Goal: Register for event/course

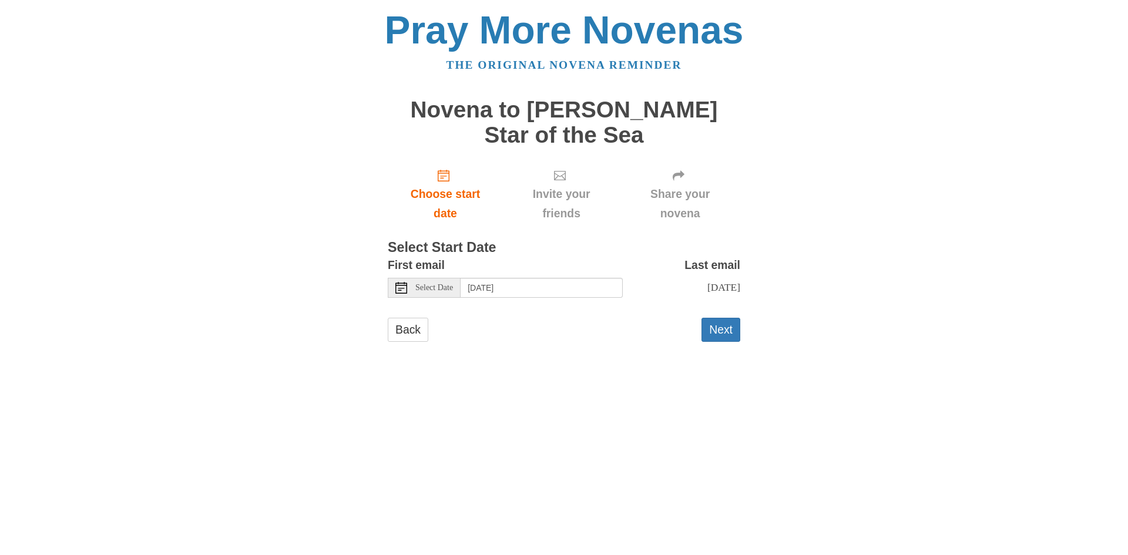
click at [460, 278] on div "Select Date" at bounding box center [424, 288] width 73 height 20
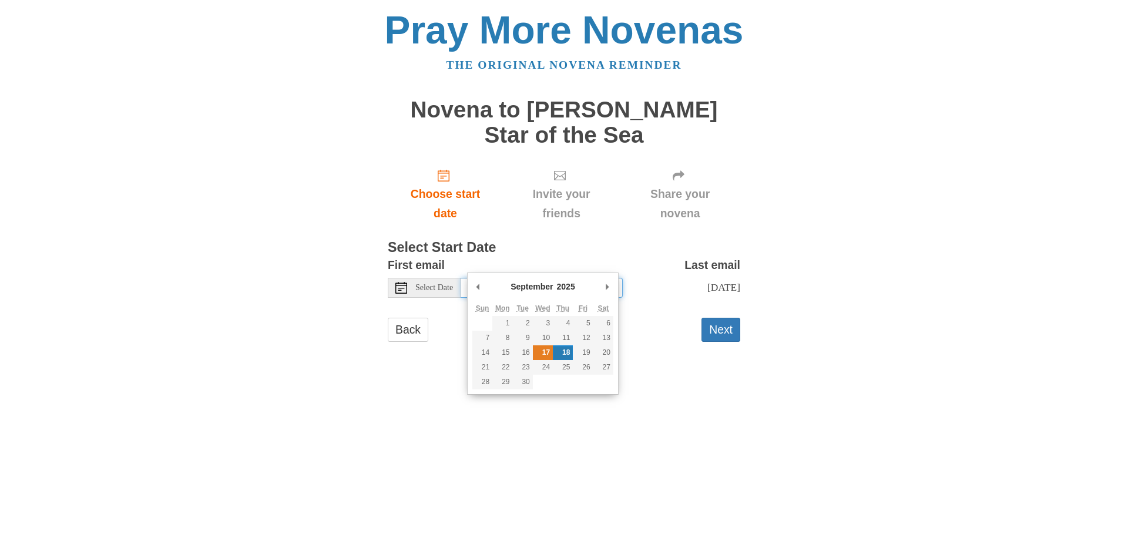
type input "Wednesday, September 17th"
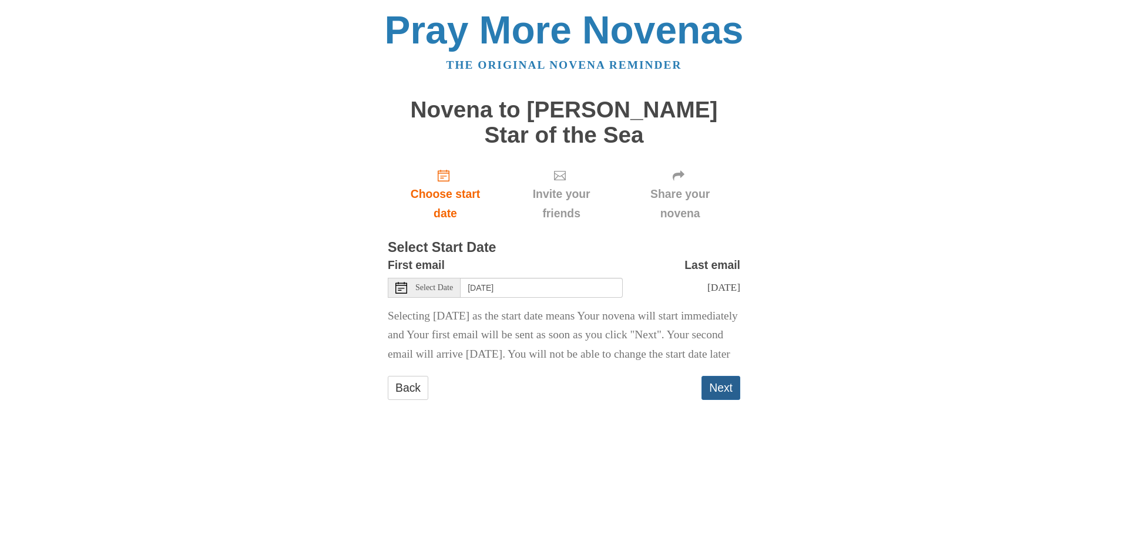
click at [716, 376] on button "Next" at bounding box center [720, 388] width 39 height 24
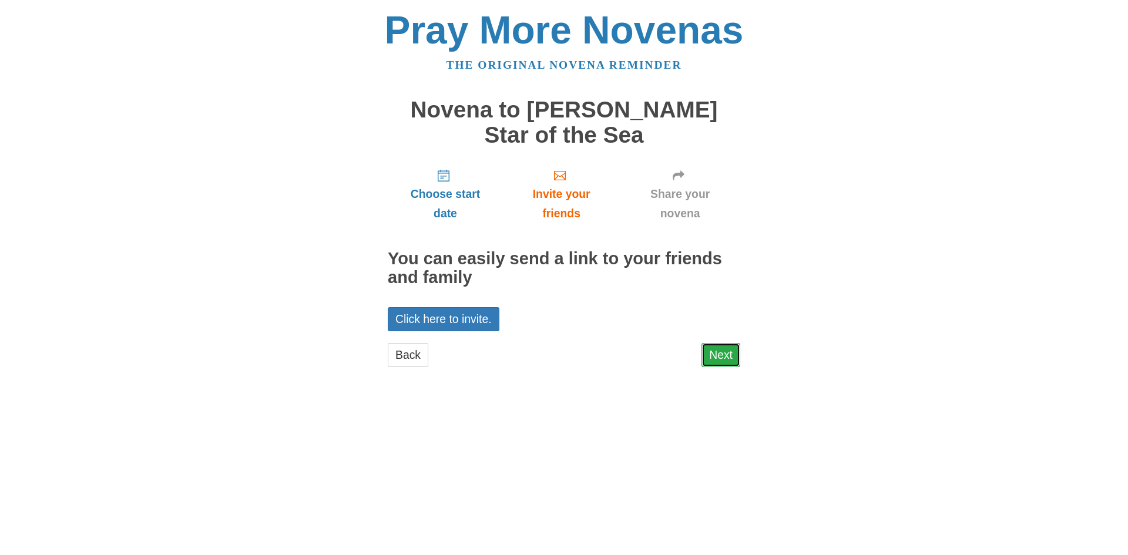
click at [730, 343] on link "Next" at bounding box center [720, 355] width 39 height 24
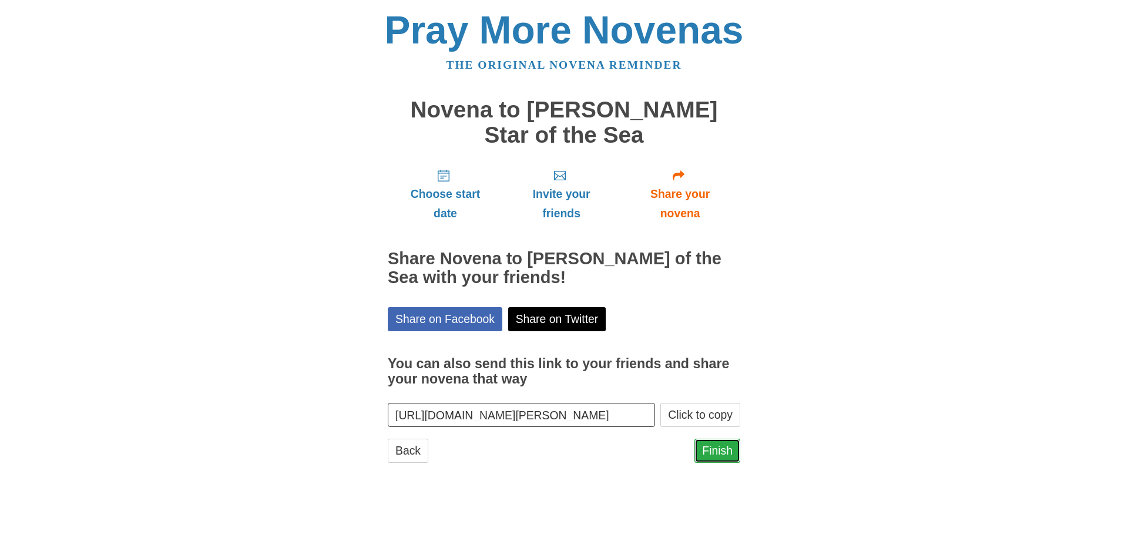
click at [726, 439] on link "Finish" at bounding box center [717, 451] width 46 height 24
